Goal: Task Accomplishment & Management: Complete application form

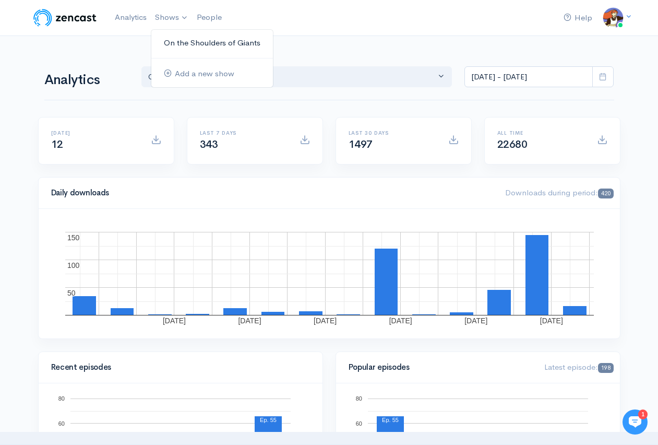
click at [178, 41] on link "On the Shoulders of Giants" at bounding box center [212, 43] width 122 height 18
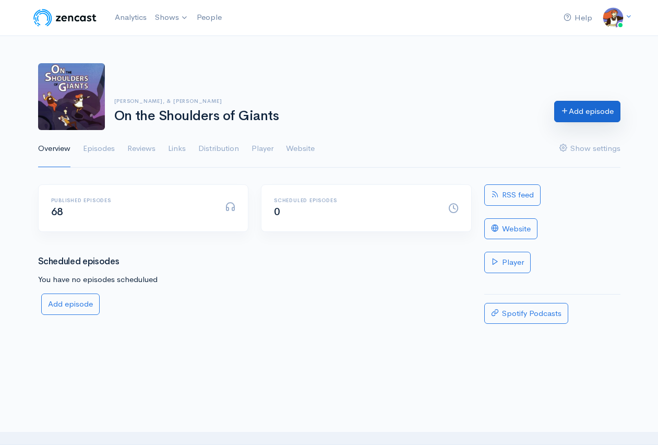
click at [592, 117] on link "Add episode" at bounding box center [588, 111] width 66 height 21
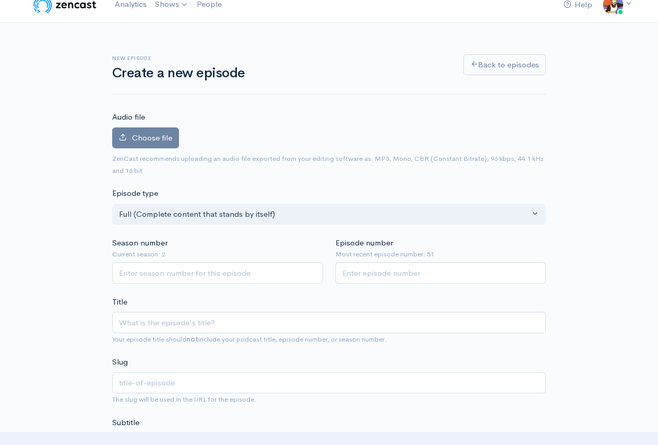
scroll to position [19, 0]
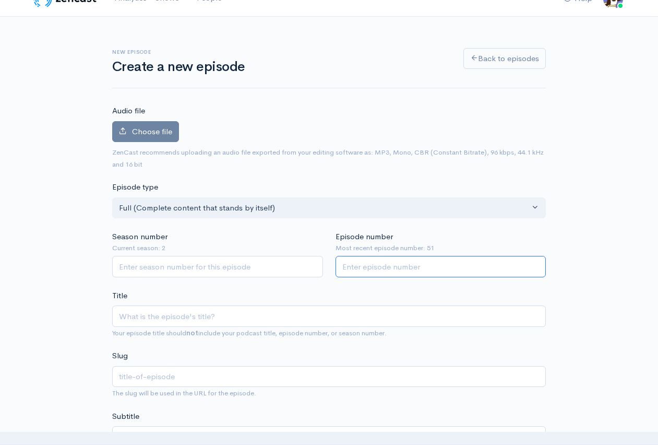
click at [402, 263] on input "Episode number" at bounding box center [441, 266] width 211 height 21
type input "69"
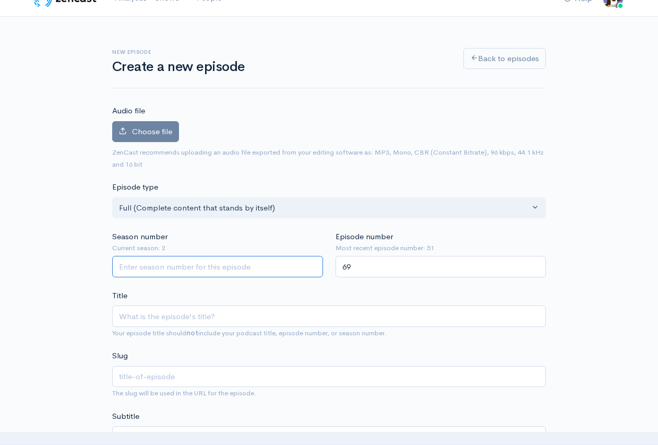
click at [238, 266] on input "Season number" at bounding box center [217, 266] width 211 height 21
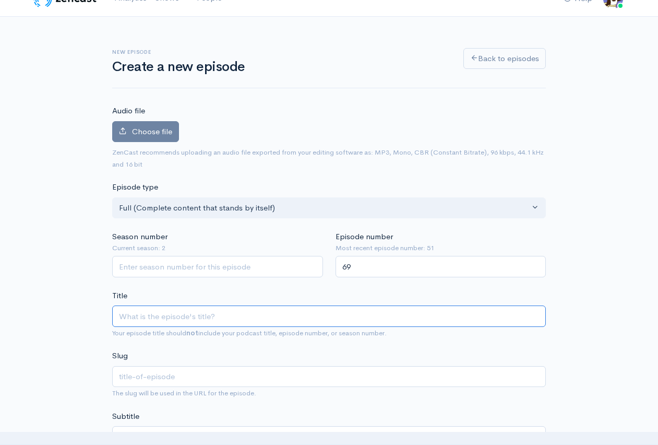
click at [187, 317] on input "Title" at bounding box center [329, 315] width 434 height 21
type input "0"
type input "00"
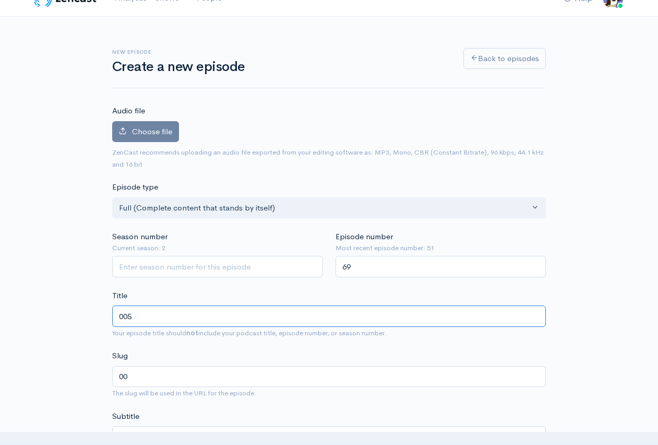
type input "0056"
type input "0056 - C"
type input "0056-c"
type input "0056 - Cha"
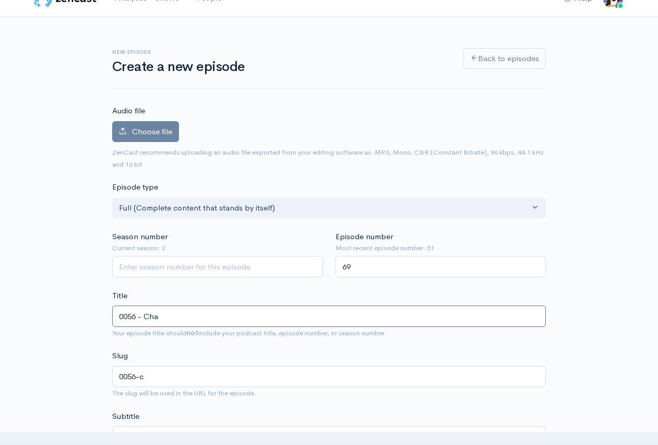
type input "0056-cha"
type input "0056 - Chasi"
type input "0056-chasi"
type input "0056 - Chasing"
type input "0056-chasing"
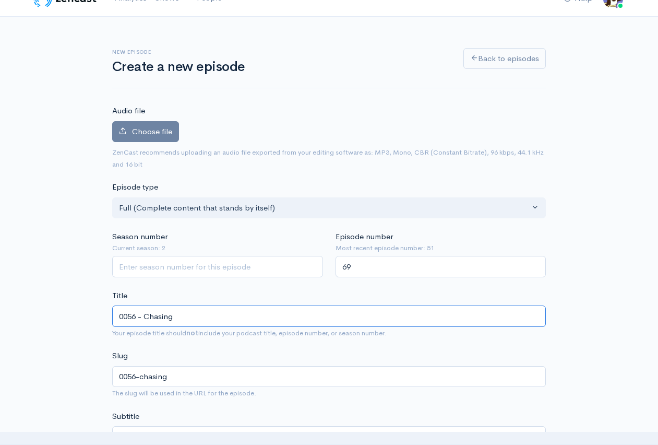
type input "0056 - Chasing t"
type input "0056-chasing-t"
type input "0056 - Chasing th"
type input "0056-chasing-th"
type input "0056 - Chasing the"
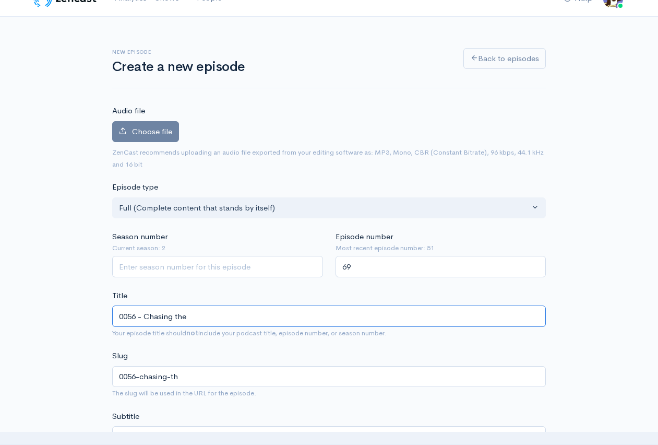
type input "0056-chasing-the"
type input "0056 - Chasing the A"
type input "0056-chasing-the-a"
type input "0056 - Chasing the Ace"
type input "0056-chasing-the-ace"
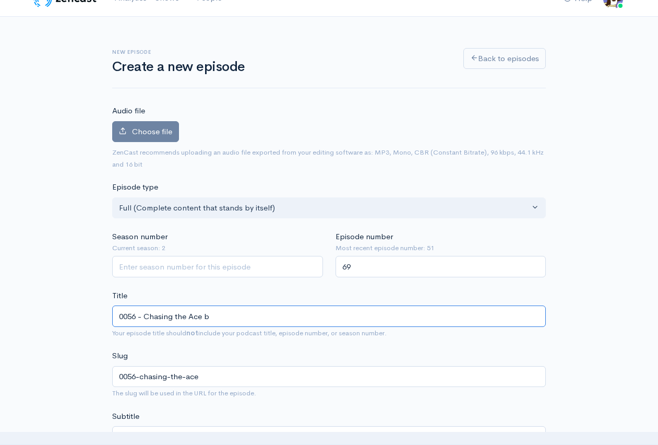
type input "0056 - Chasing the Ace by"
type input "0056-chasing-the-ace-by"
type input "0056 - Chasing the Ace by Z"
type input "0056-chasing-the-ace-by-z"
type input "0056 - Chasing the Ace by Z.w"
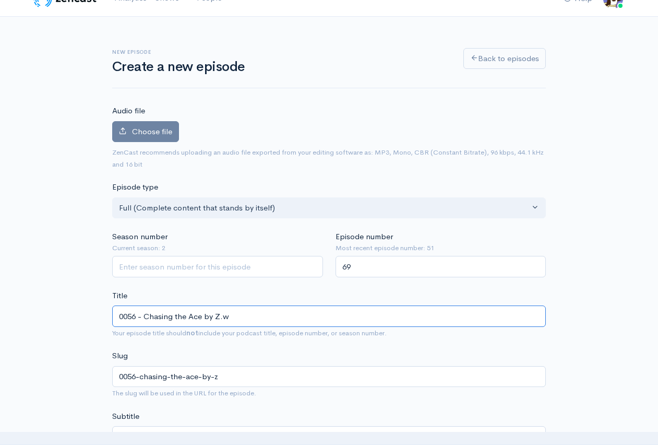
type input "0056-chasing-the-ace-by-zw"
type input "0056 - Chasing the Ace by Z."
type input "0056-chasing-the-ace-by-z"
type input "0056 - Chasing the Ace by"
type input "0056-chasing-the-ace-by"
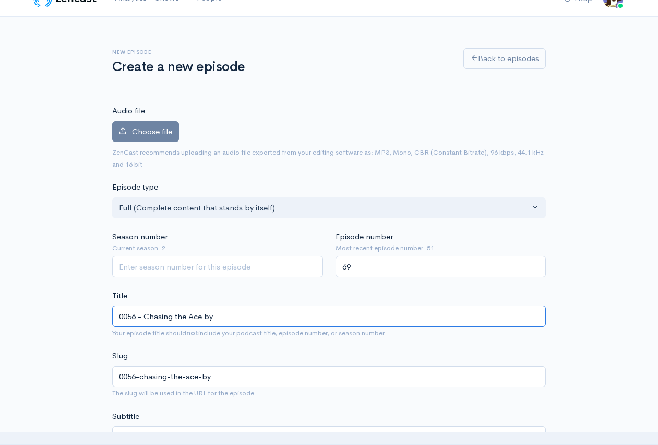
type input "0056 - Chasing the Ace by Z"
type input "0056-chasing-the-ace-by-z"
type input "0056 - Chasing the Ace by Z.W"
type input "0056-chasing-the-ace-by-zw"
type input "0056 - Chasing the Ace by Z.W. G"
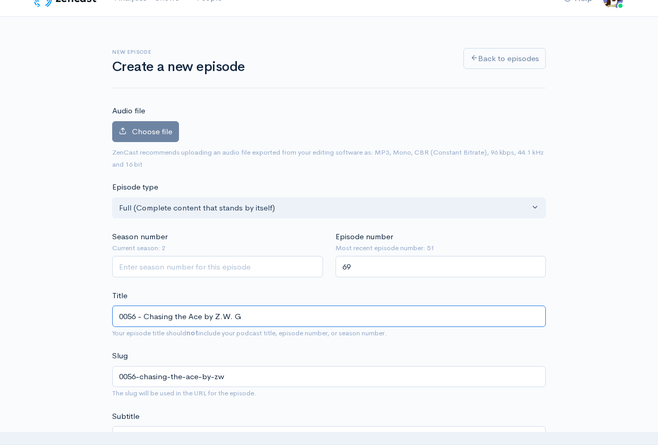
type input "0056-chasing-the-ace-by-zw-g"
type input "0056 - Chasing the Ace by Z.W. Gar"
type input "0056-chasing-the-ace-by-zw-gar"
type input "0056 - Chasing the Ace by Z.W. Garth"
type input "0056-chasing-the-ace-by-zw-garth"
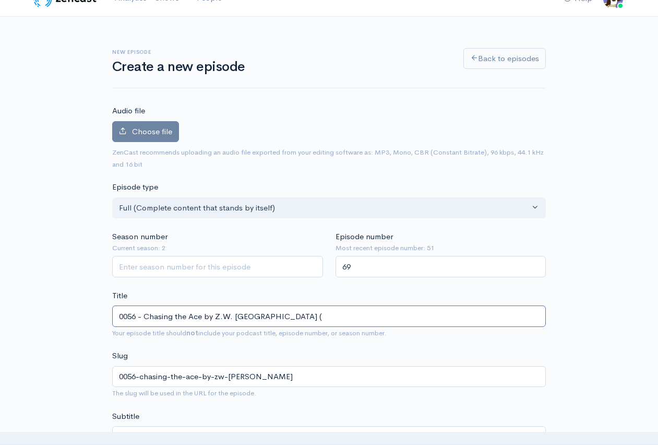
type input "0056 - Chasing the Ace by Z.W. Garth ("
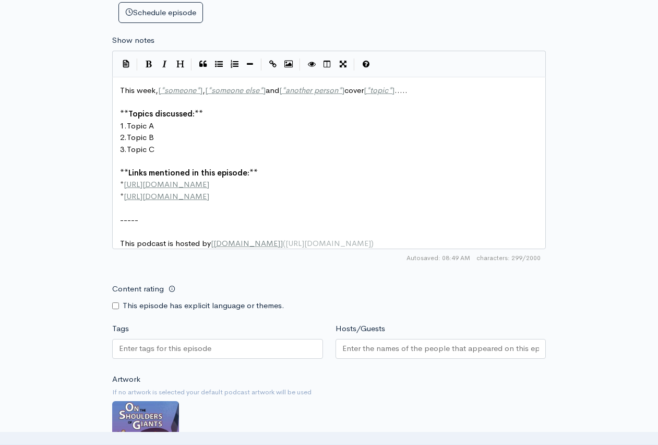
scroll to position [4, 0]
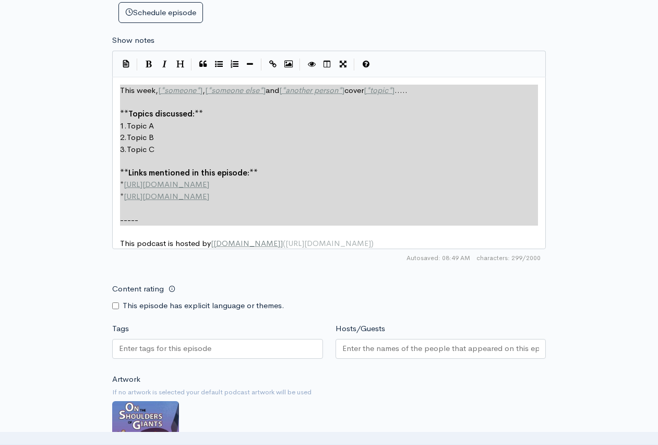
type textarea "This week, [*someone*], [*someone else*] and [*another person*] cover [*topic*]…"
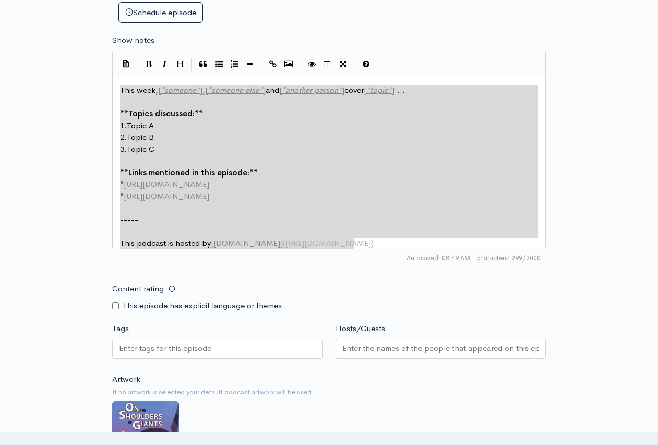
drag, startPoint x: 122, startPoint y: 88, endPoint x: 506, endPoint y: 376, distance: 480.7
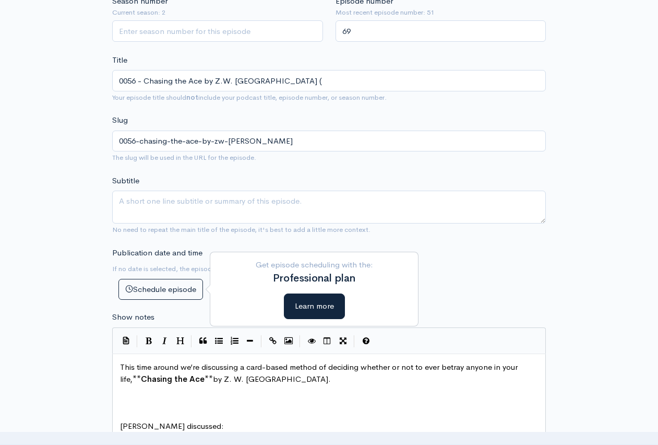
scroll to position [376, 0]
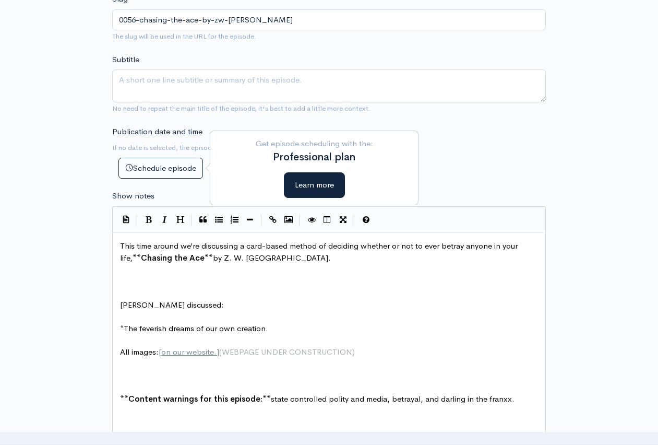
click at [161, 284] on pre at bounding box center [333, 282] width 430 height 12
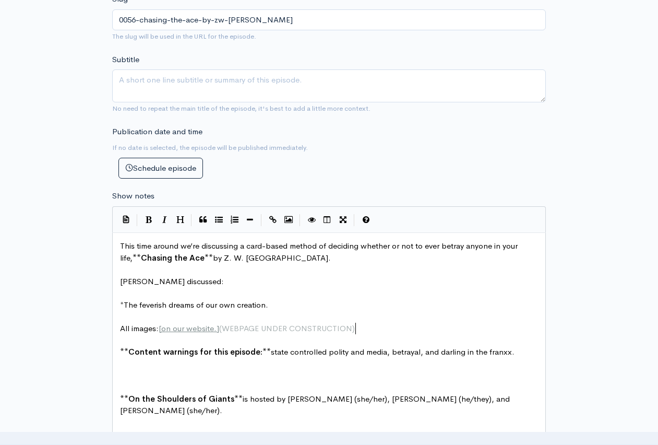
click at [150, 368] on pre "​" at bounding box center [333, 364] width 430 height 12
click at [150, 384] on pre "​" at bounding box center [333, 387] width 430 height 12
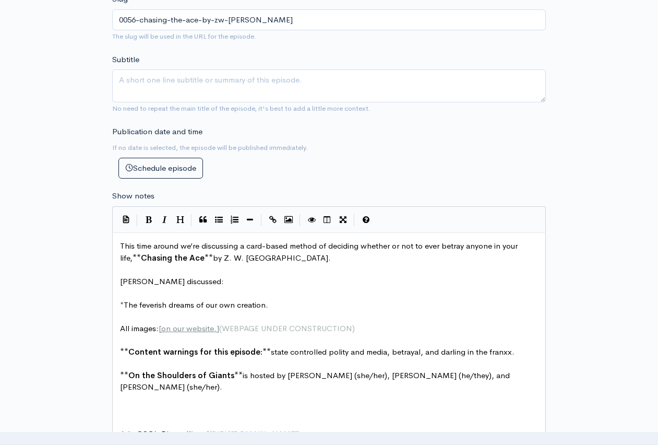
click at [155, 405] on pre at bounding box center [333, 411] width 430 height 12
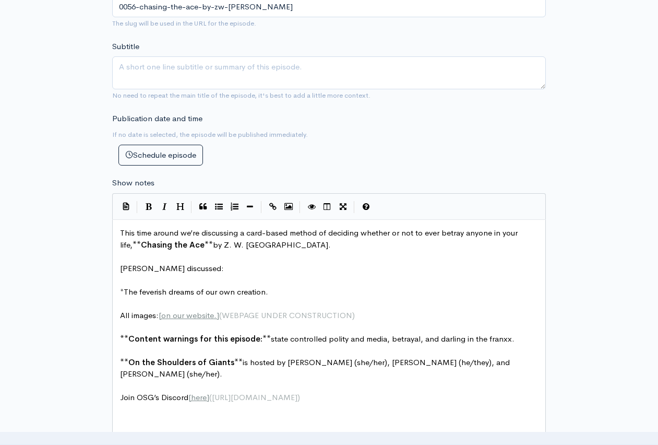
scroll to position [420, 0]
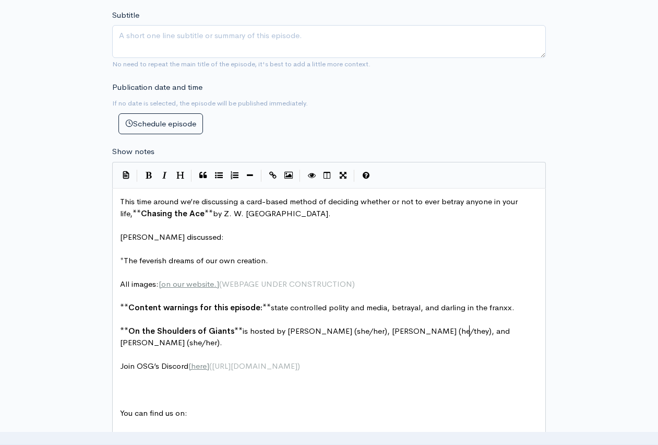
click at [145, 384] on pre at bounding box center [333, 390] width 430 height 12
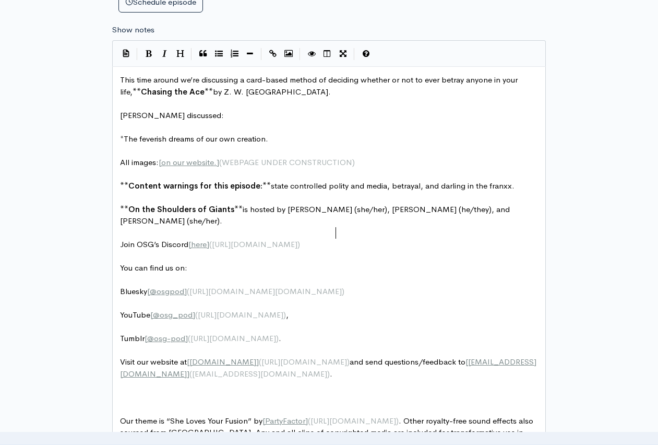
scroll to position [710, 0]
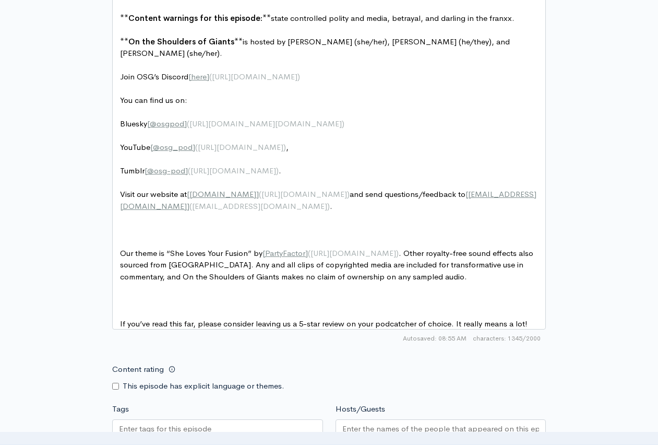
click at [159, 224] on pre at bounding box center [333, 230] width 430 height 12
click at [157, 235] on pre "​" at bounding box center [333, 241] width 430 height 12
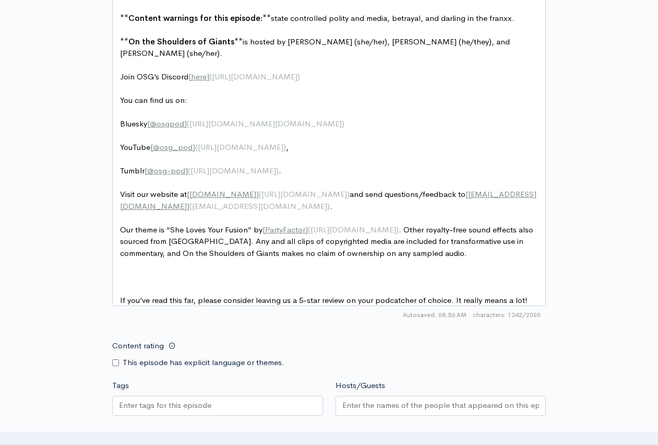
click at [148, 271] on pre at bounding box center [333, 277] width 430 height 12
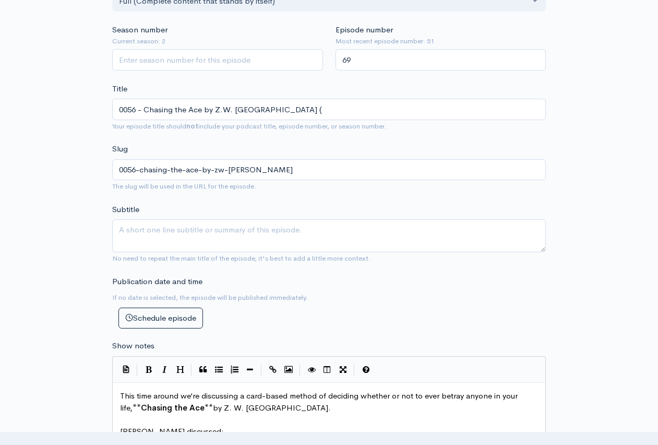
scroll to position [128, 0]
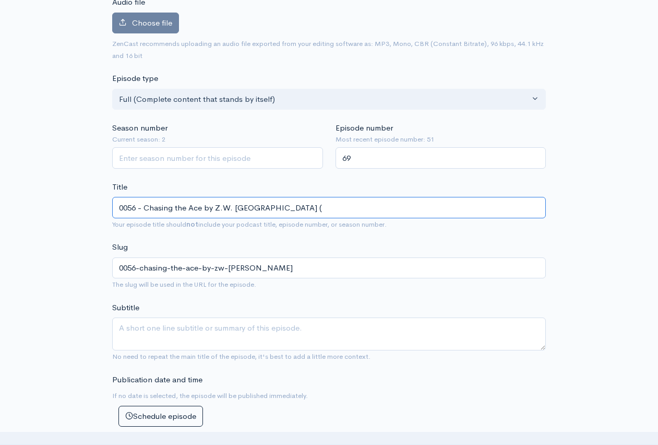
click at [277, 213] on input "0056 - Chasing the Ace by Z.W. Garth (" at bounding box center [329, 207] width 434 height 21
type input "0056 - Chasing the Ace by Z.W. Garth (2"
type input "0056-chasing-the-ace-by-zw-garth-2"
type input "0056 - Chasing the Ace by Z.W. Garth (20"
type input "0056-chasing-the-ace-by-zw-garth-20"
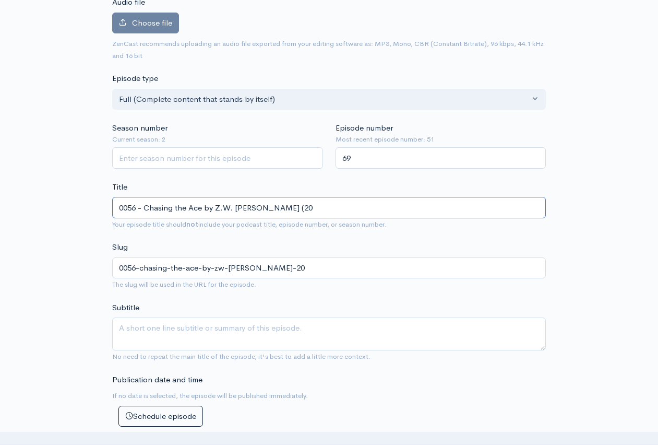
type input "0056 - Chasing the Ace by Z.W. Garth (202"
type input "0056-chasing-the-ace-by-zw-garth-202"
type input "0056 - Chasing the Ace by Z.W. Garth (2021"
type input "0056-chasing-the-ace-by-zw-garth-2021"
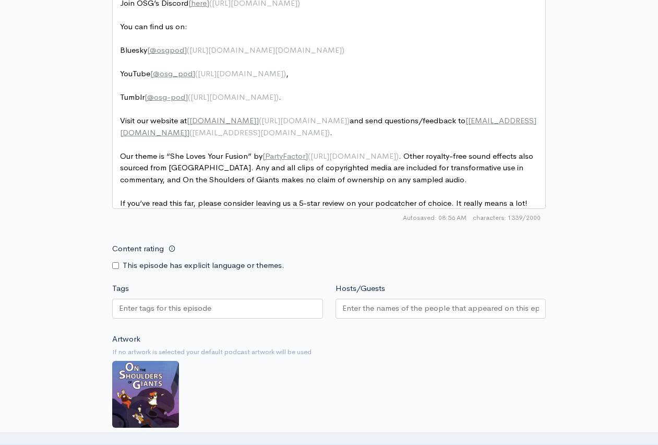
scroll to position [806, 0]
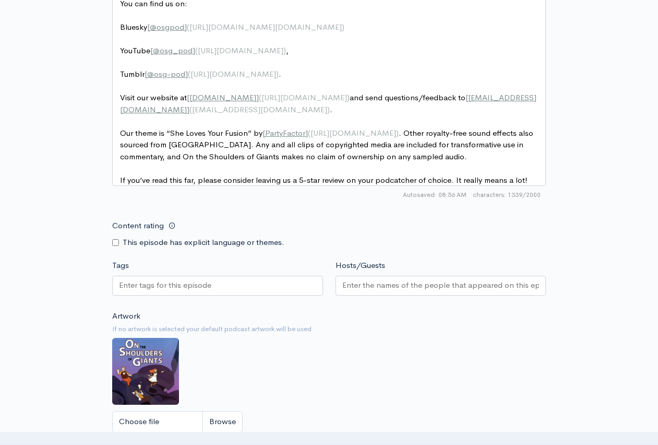
type input "0056 - Chasing the Ace by Z.W. [PERSON_NAME] (2021)"
click at [117, 239] on input "Content rating" at bounding box center [115, 242] width 7 height 7
checkbox input "true"
click at [187, 279] on input "Tags" at bounding box center [166, 285] width 94 height 12
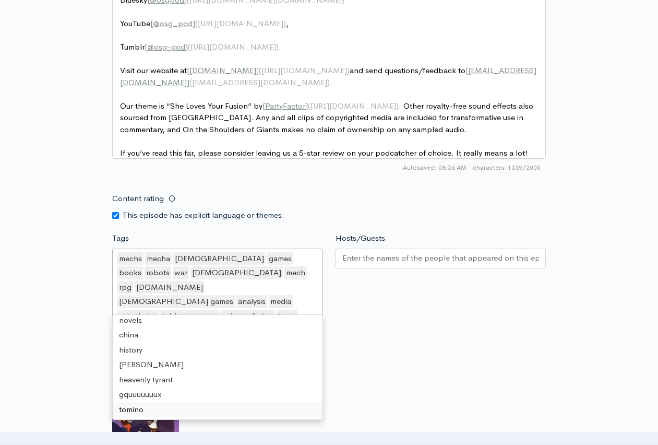
scroll to position [847, 0]
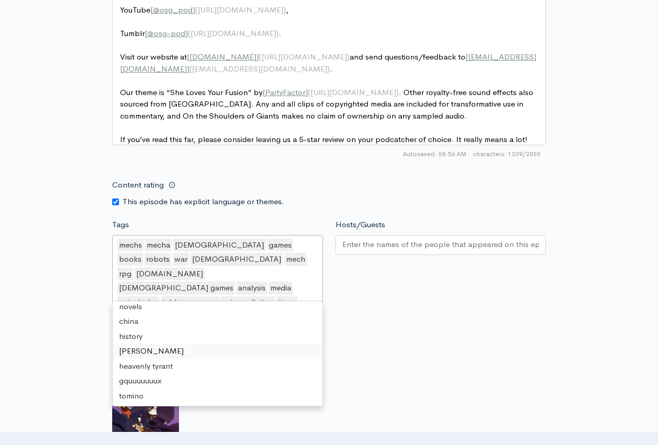
click at [435, 343] on div "Artwork If no artwork is selected your default podcast artwork will be used Cho…" at bounding box center [329, 407] width 434 height 128
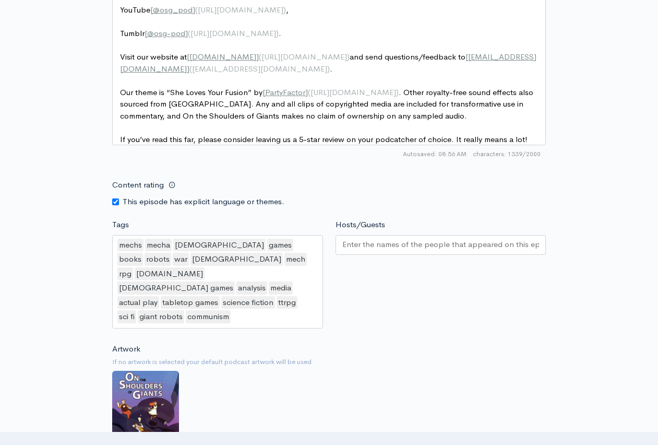
click at [417, 244] on input "Hosts/Guests" at bounding box center [441, 245] width 197 height 12
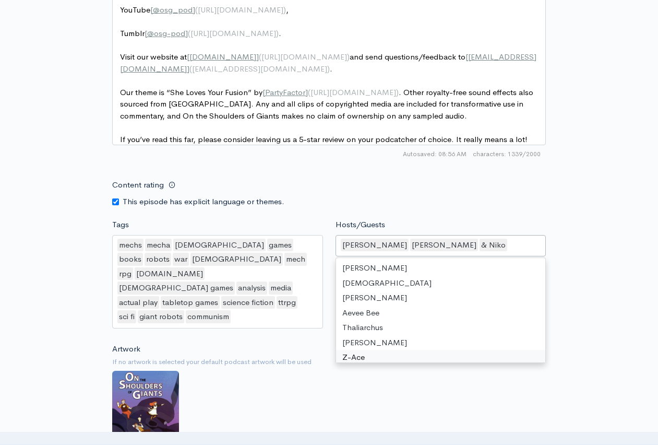
click at [299, 389] on div "Artwork If no artwork is selected your default podcast artwork will be used Cho…" at bounding box center [329, 407] width 434 height 128
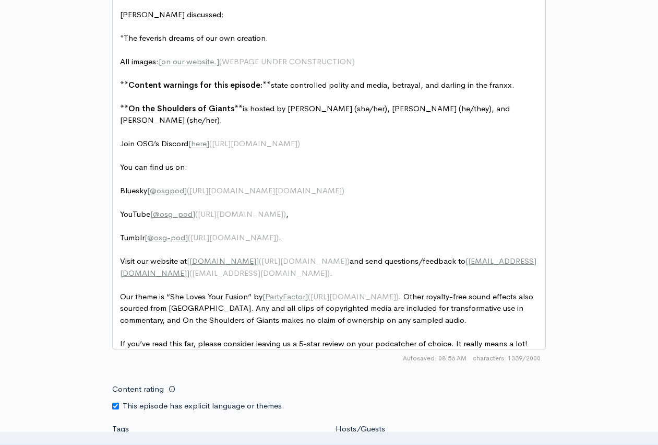
scroll to position [0, 0]
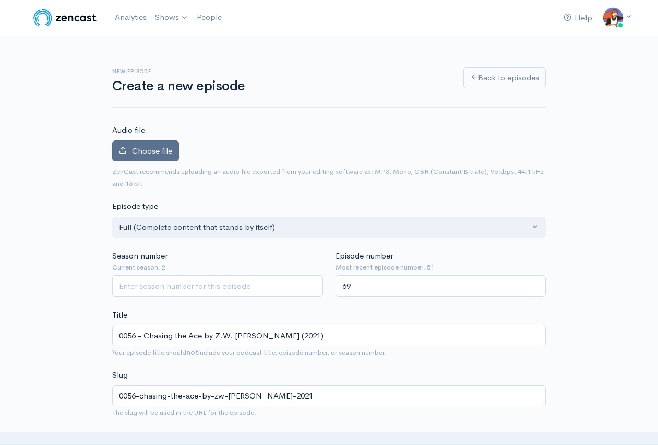
click at [160, 152] on span "Choose file" at bounding box center [152, 151] width 40 height 10
click at [0, 0] on input "Choose file" at bounding box center [0, 0] width 0 height 0
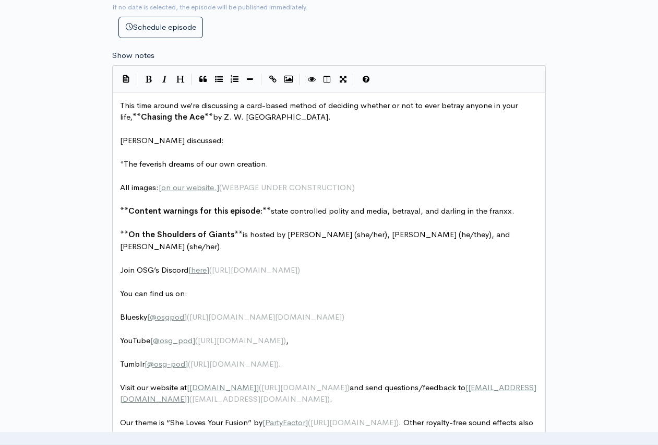
scroll to position [673, 0]
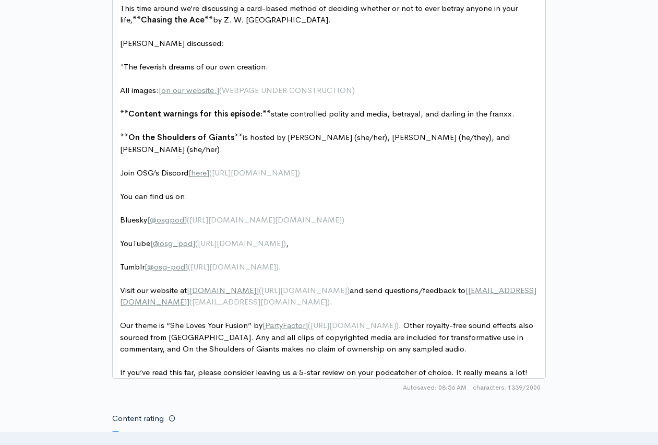
drag, startPoint x: 243, startPoint y: 292, endPoint x: 249, endPoint y: 291, distance: 5.2
click at [243, 291] on pre "Visit our website at [ osgpod.com ] ( http://osgpod.com/ ) and send questions/f…" at bounding box center [333, 296] width 430 height 23
click at [332, 261] on pre "Tumblr [ @osg-pod ] ( https://osg-pod.tumblr.com/ ) ." at bounding box center [333, 267] width 430 height 12
click at [270, 288] on pre "Visit our website at [ osgpod.com ] ( http://osgpod.com/ ) and send questions/f…" at bounding box center [333, 296] width 430 height 23
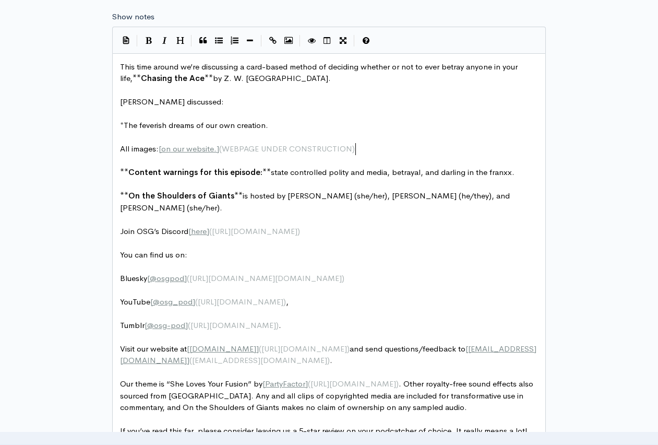
click at [382, 150] on pre "All images: [ on our website. ] ( WEBPAGE UNDER CONSTRUCTION )" at bounding box center [333, 149] width 430 height 12
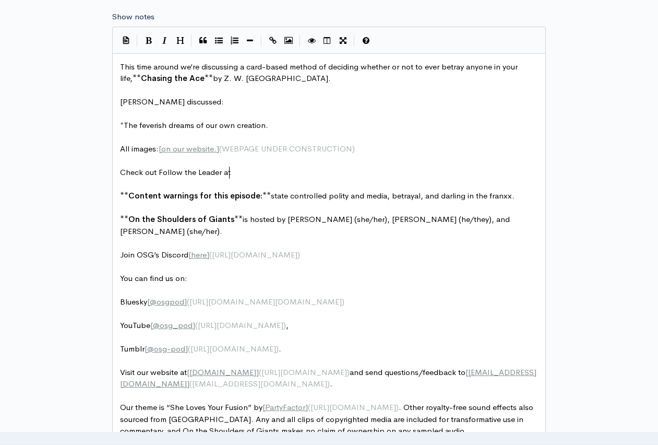
scroll to position [4, 111]
type textarea "Check out Follow the Leader at"
drag, startPoint x: 231, startPoint y: 172, endPoint x: 160, endPoint y: 172, distance: 71.0
type textarea "t the fo"
type textarea "Follow the EL"
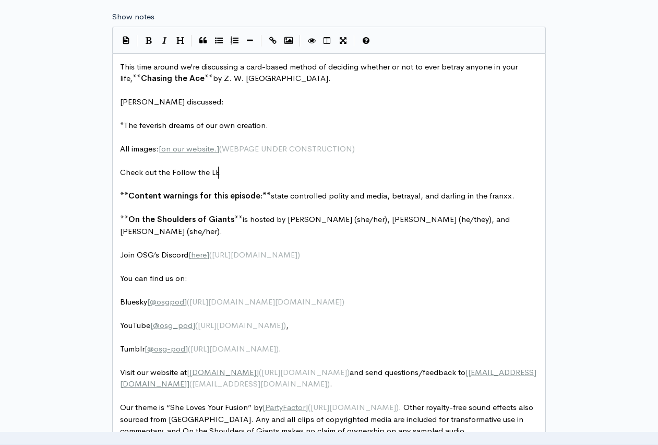
type textarea "LEa"
type textarea "eader episodes starting with [this one!]("
paste textarea ")"
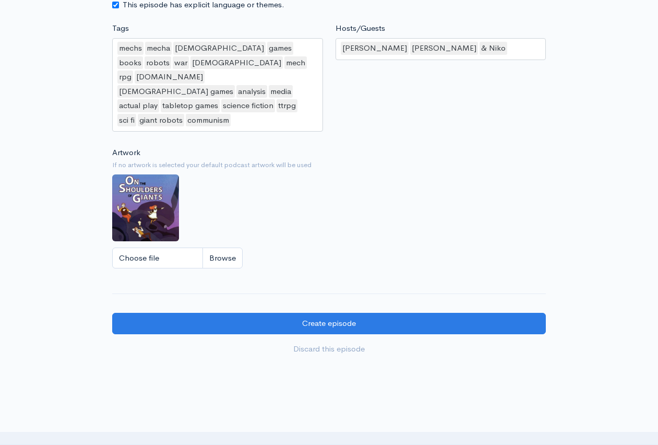
scroll to position [1168, 0]
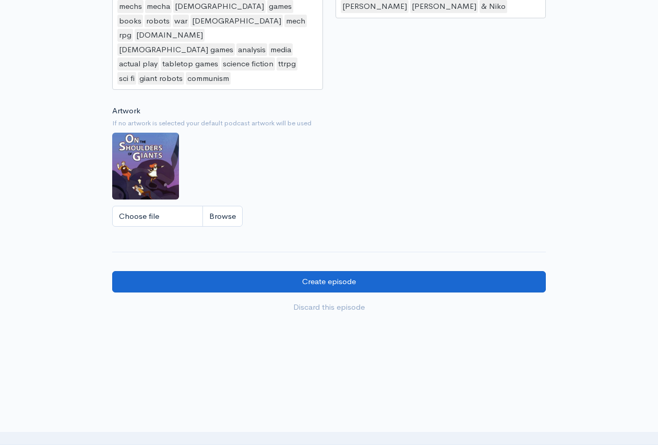
type textarea ")"
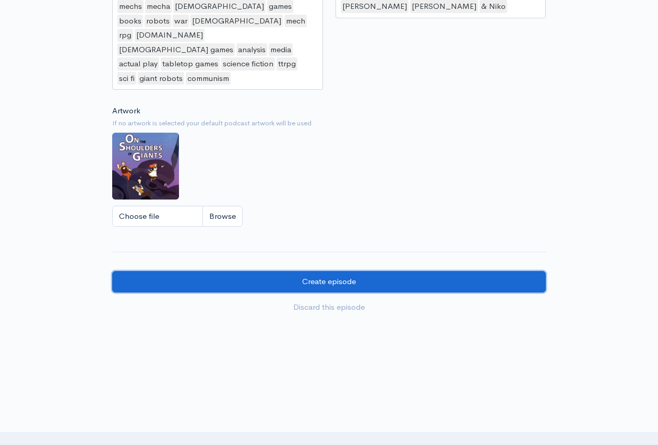
drag, startPoint x: 346, startPoint y: 254, endPoint x: 360, endPoint y: 245, distance: 16.9
click at [346, 271] on input "Create episode" at bounding box center [329, 281] width 434 height 21
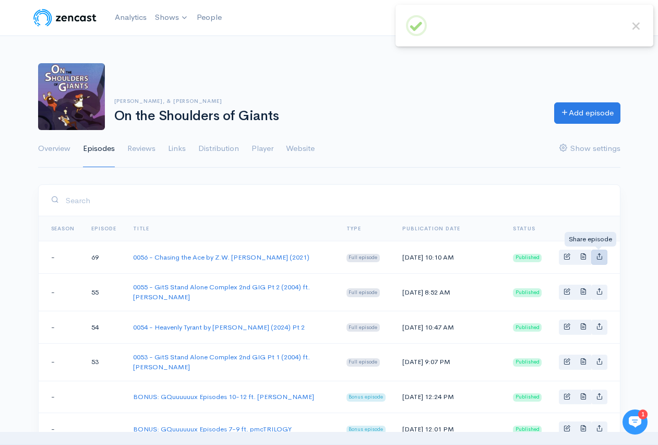
click at [603, 256] on link "Basic example" at bounding box center [600, 257] width 16 height 15
type input "[URL][DOMAIN_NAME][PERSON_NAME]"
type input "[URL][DOMAIN_NAME]"
type input "<iframe src='[URL][DOMAIN_NAME]' width='100%' height='190' frameborder='0' scro…"
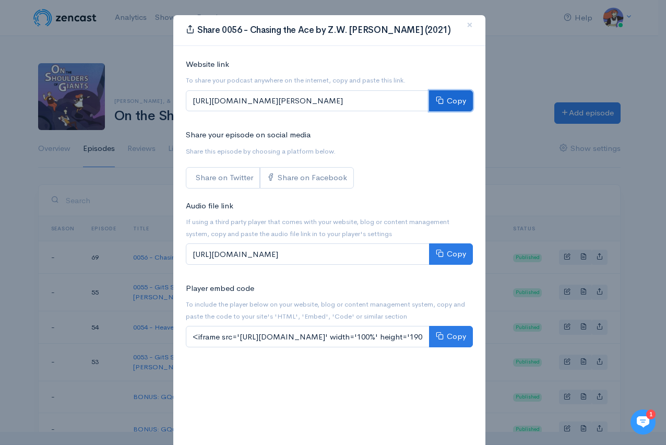
click at [443, 102] on button "Copy" at bounding box center [451, 100] width 44 height 21
click at [438, 100] on icon at bounding box center [440, 100] width 8 height 8
click at [449, 95] on button "Copy" at bounding box center [451, 100] width 44 height 21
